Goal: Information Seeking & Learning: Understand process/instructions

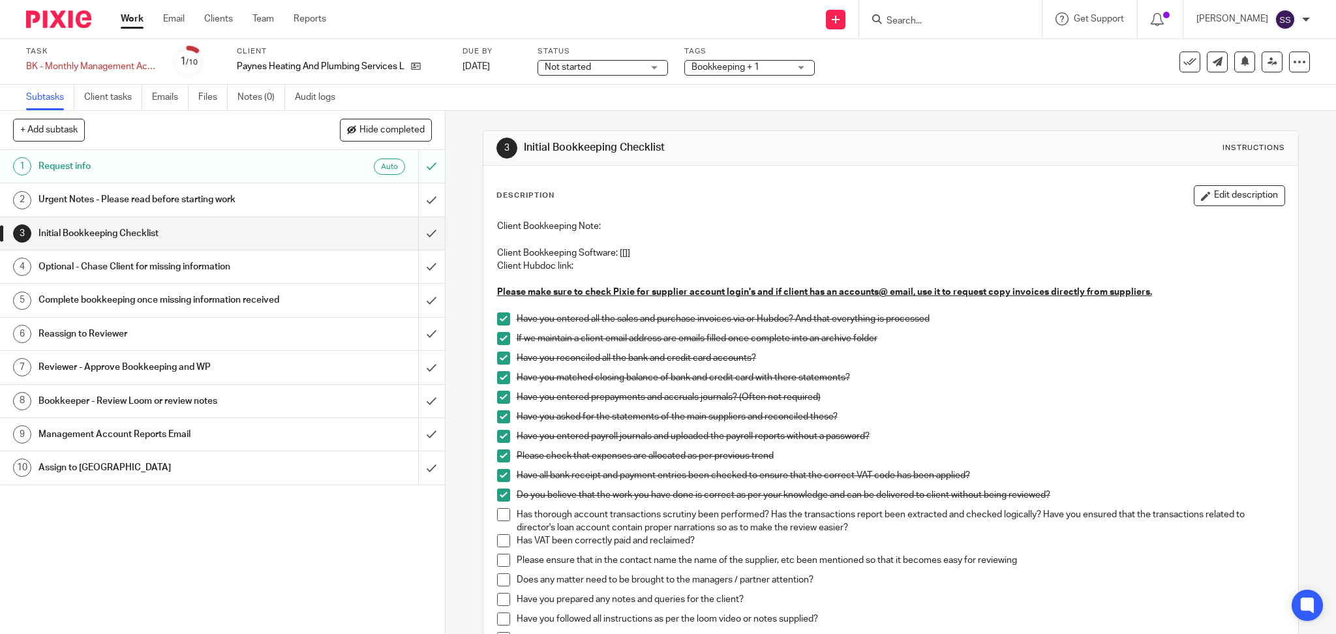
scroll to position [174, 0]
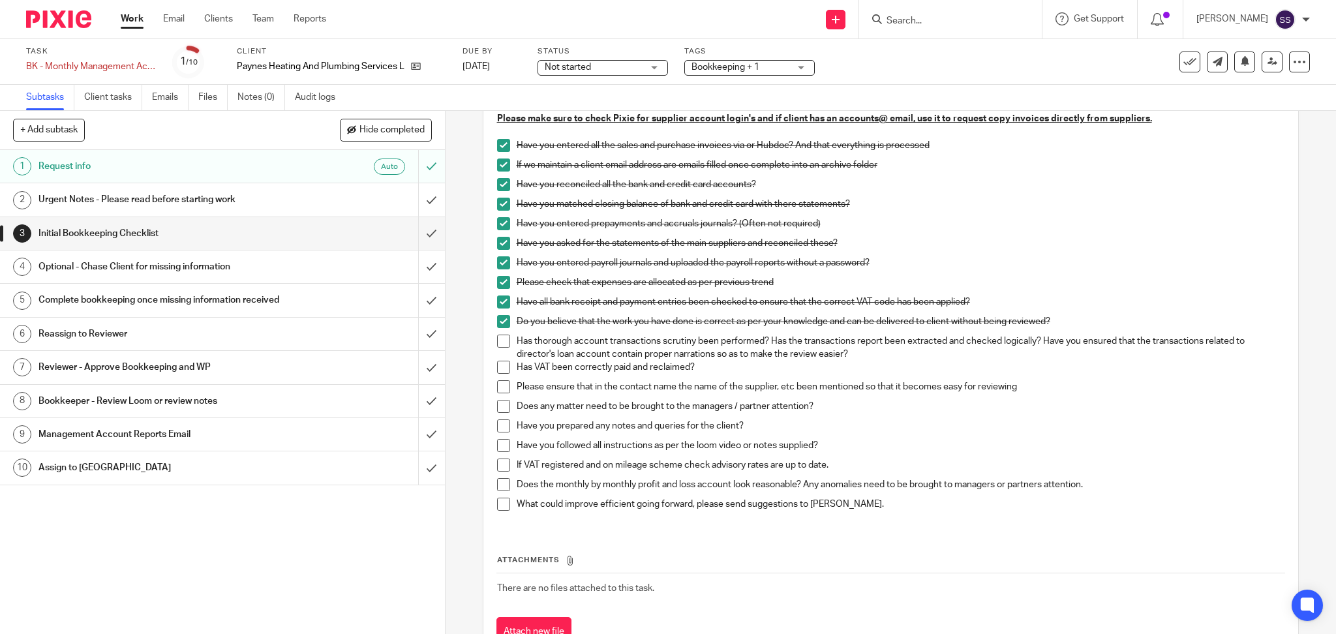
click at [497, 342] on span at bounding box center [503, 341] width 13 height 13
click at [501, 365] on span at bounding box center [503, 367] width 13 height 13
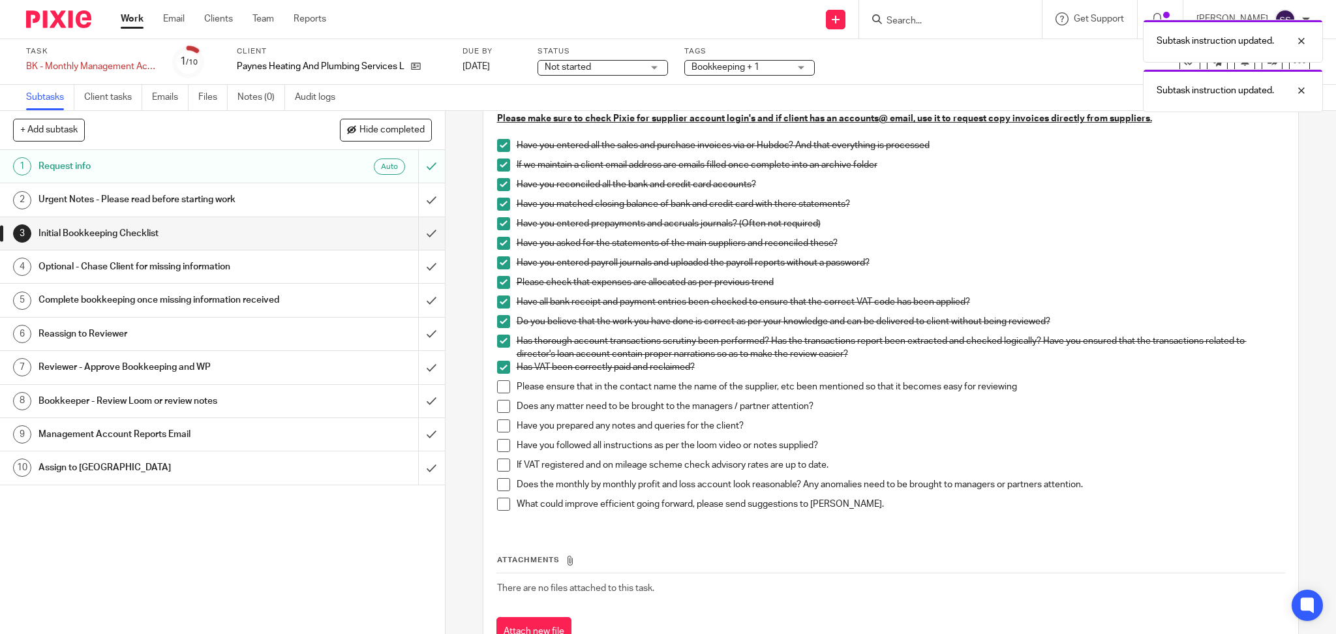
click at [498, 388] on span at bounding box center [503, 386] width 13 height 13
click at [501, 401] on span at bounding box center [503, 406] width 13 height 13
click at [499, 402] on span at bounding box center [503, 406] width 13 height 13
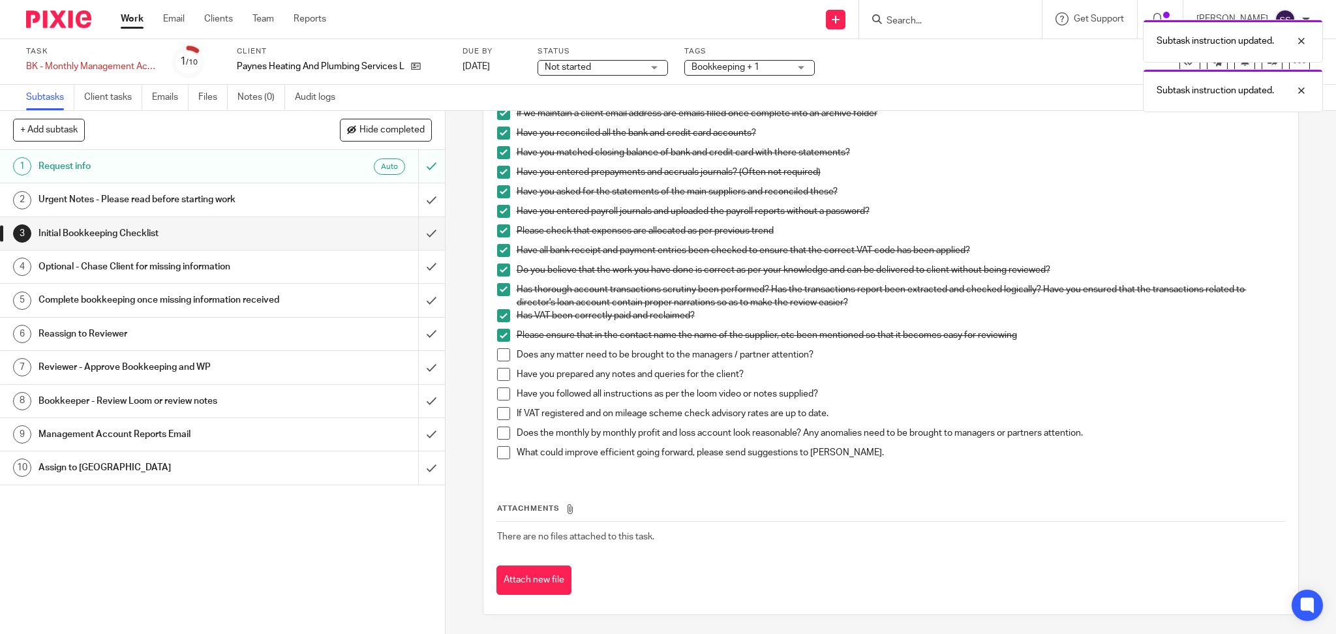
click at [545, 470] on div "Client Bookkeeping Note: Client Bookkeeping Software: [[]] Client Hubdoc link: …" at bounding box center [891, 231] width 801 height 487
click at [729, 463] on div "What could improve efficient going forward, please send suggestions to [PERSON_…" at bounding box center [901, 456] width 768 height 20
click at [875, 458] on p "What could improve efficient going forward, please send suggestions to [PERSON_…" at bounding box center [901, 452] width 768 height 13
click at [850, 449] on p "What could improve efficient going forward, please send suggestions to [PERSON_…" at bounding box center [901, 452] width 768 height 13
drag, startPoint x: 774, startPoint y: 434, endPoint x: 673, endPoint y: 377, distance: 115.9
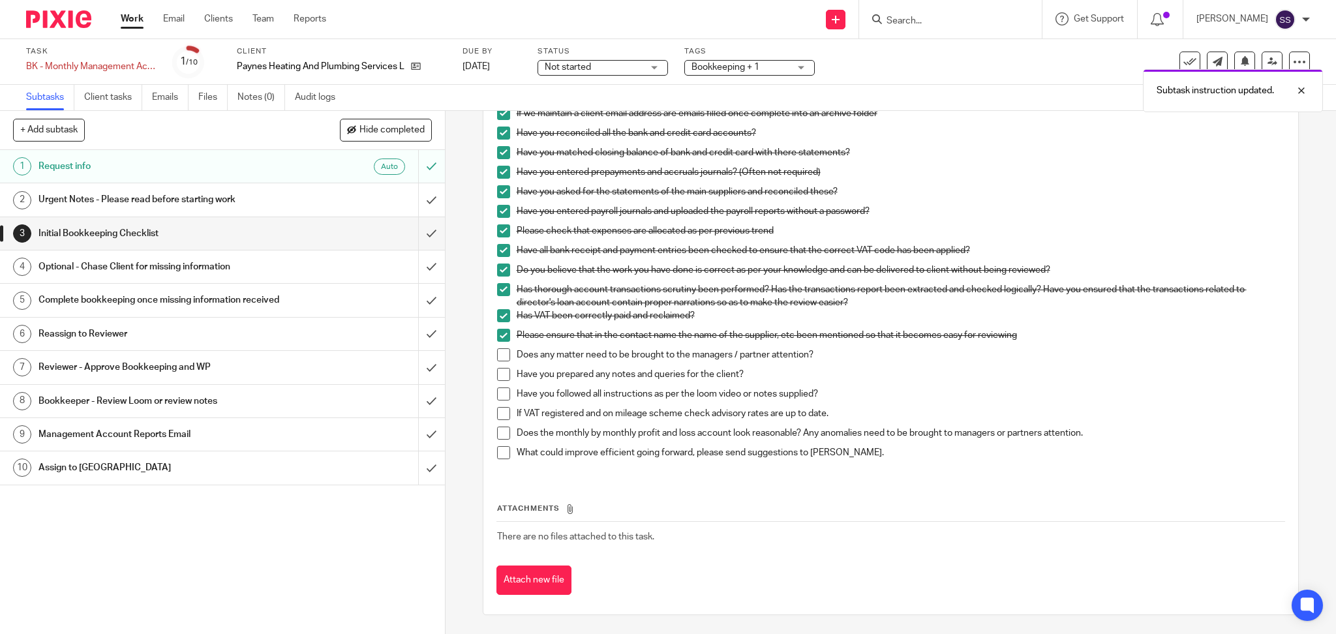
click at [771, 432] on p "Does the monthly by monthly profit and loss account look reasonable? Any anomal…" at bounding box center [901, 433] width 768 height 13
click at [668, 371] on p "Have you prepared any notes and queries for the client?" at bounding box center [901, 374] width 768 height 13
click at [502, 356] on span at bounding box center [503, 354] width 13 height 13
click at [498, 375] on span at bounding box center [503, 374] width 13 height 13
click at [498, 399] on span at bounding box center [503, 393] width 13 height 13
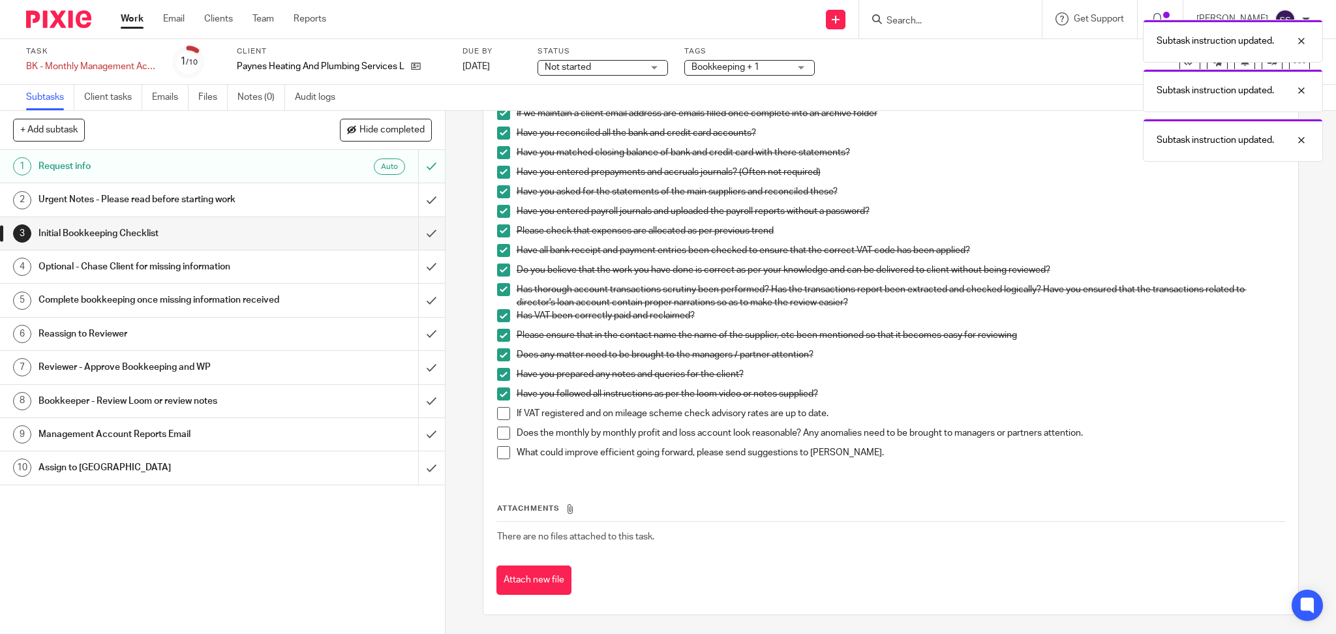
click at [498, 416] on span at bounding box center [503, 413] width 13 height 13
